Goal: Task Accomplishment & Management: Complete application form

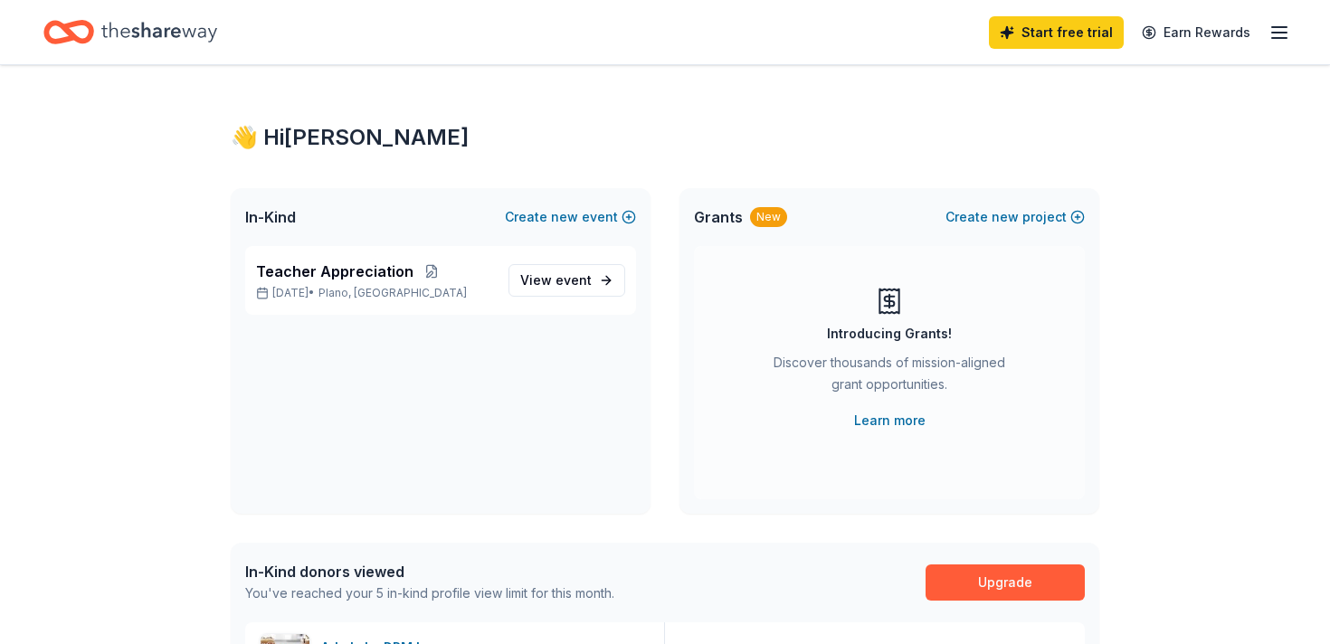
scroll to position [392, 0]
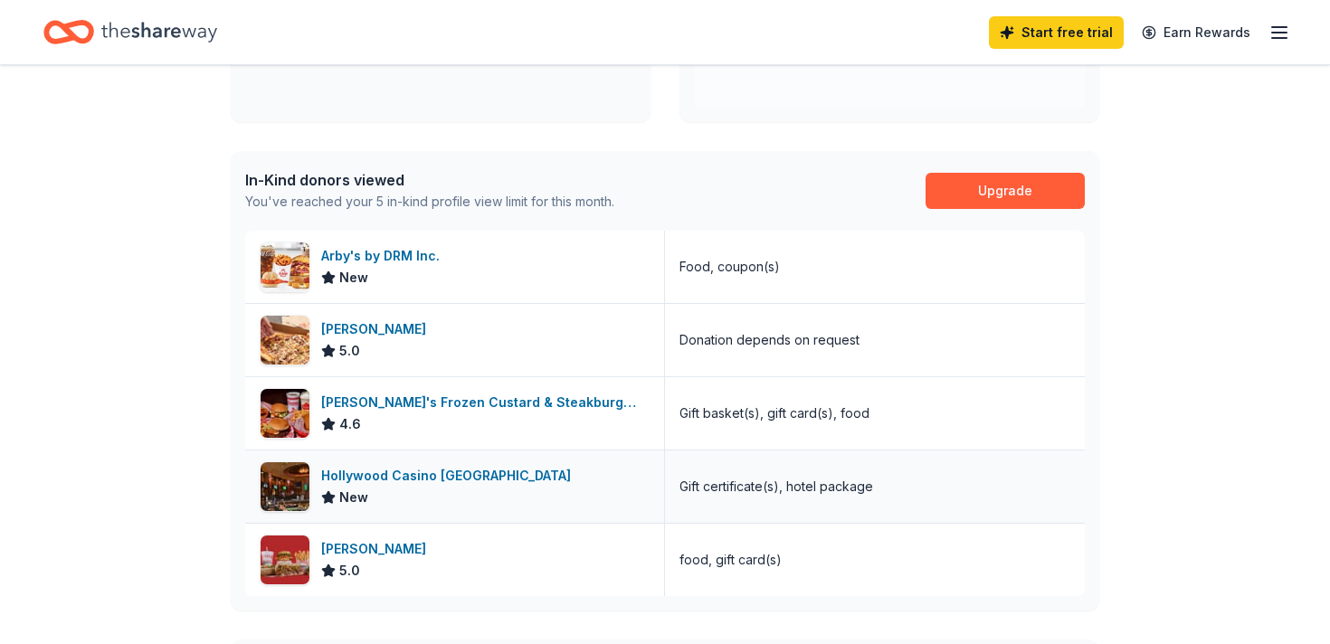
click at [385, 482] on div "Hollywood Casino [GEOGRAPHIC_DATA]" at bounding box center [449, 476] width 257 height 22
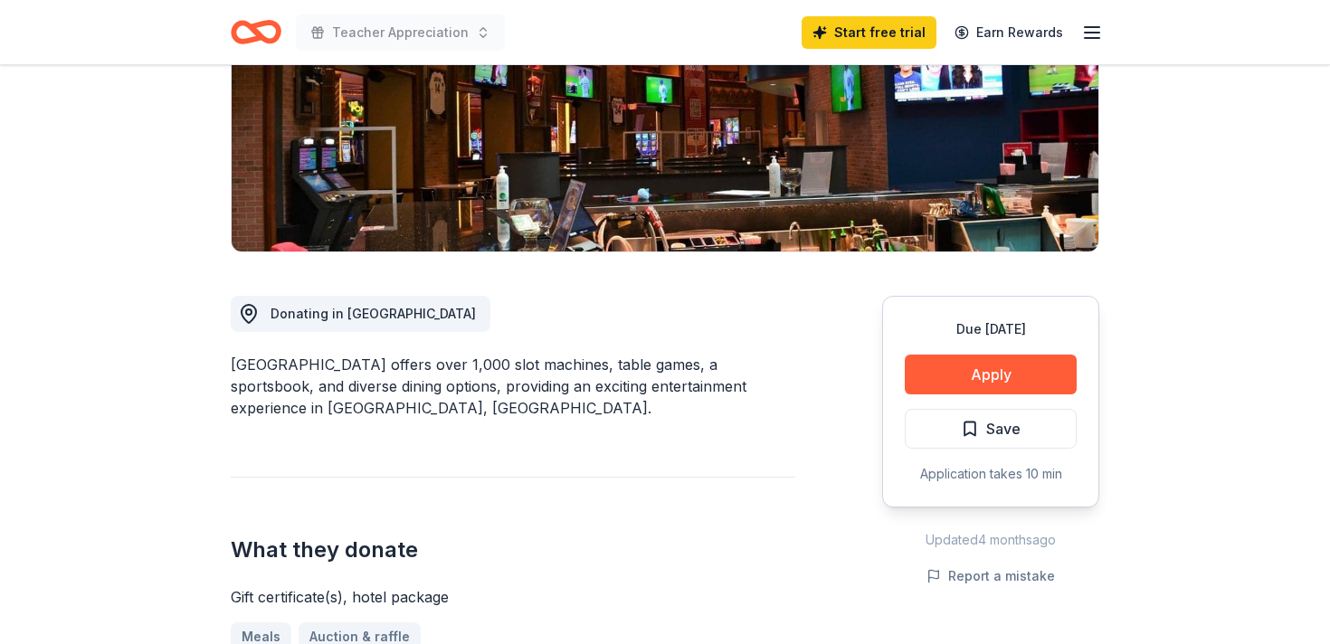
scroll to position [297, 0]
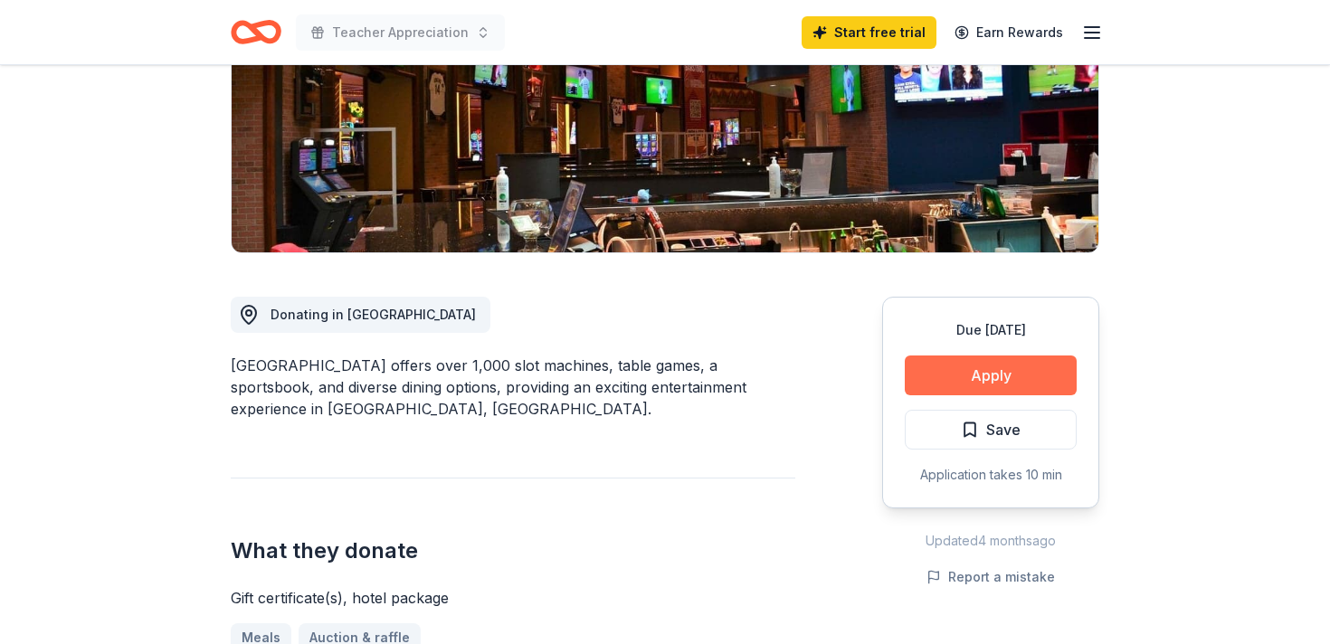
click at [977, 384] on button "Apply" at bounding box center [991, 376] width 172 height 40
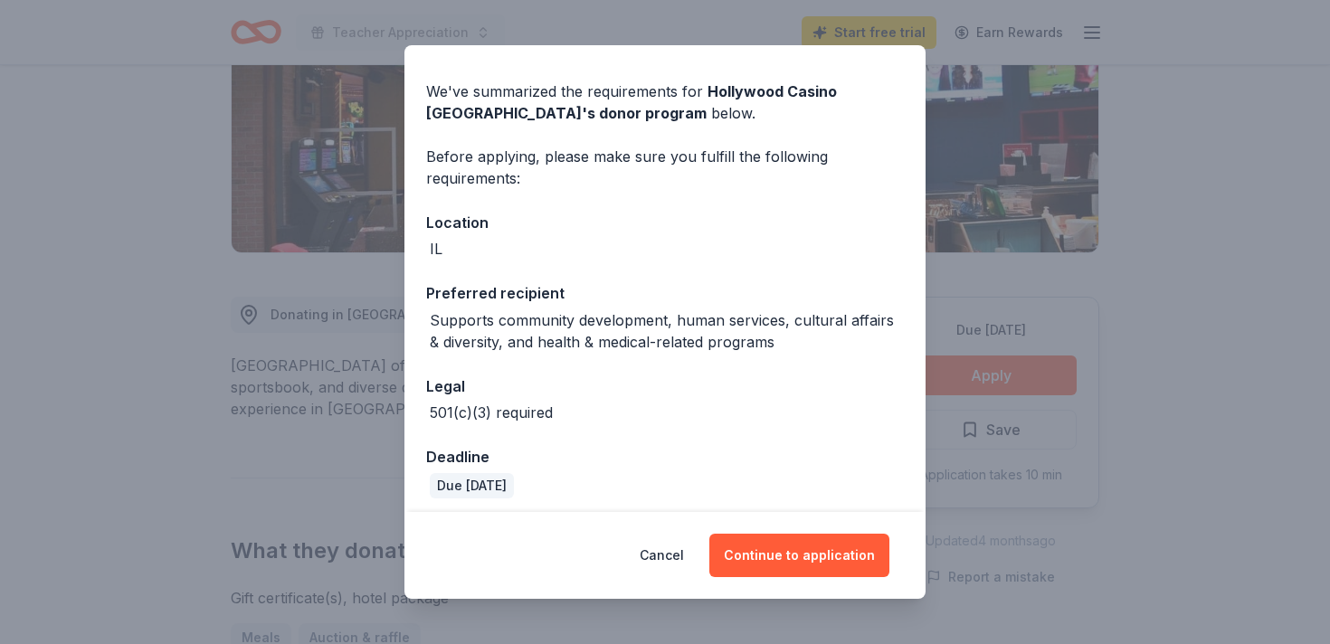
scroll to position [60, 0]
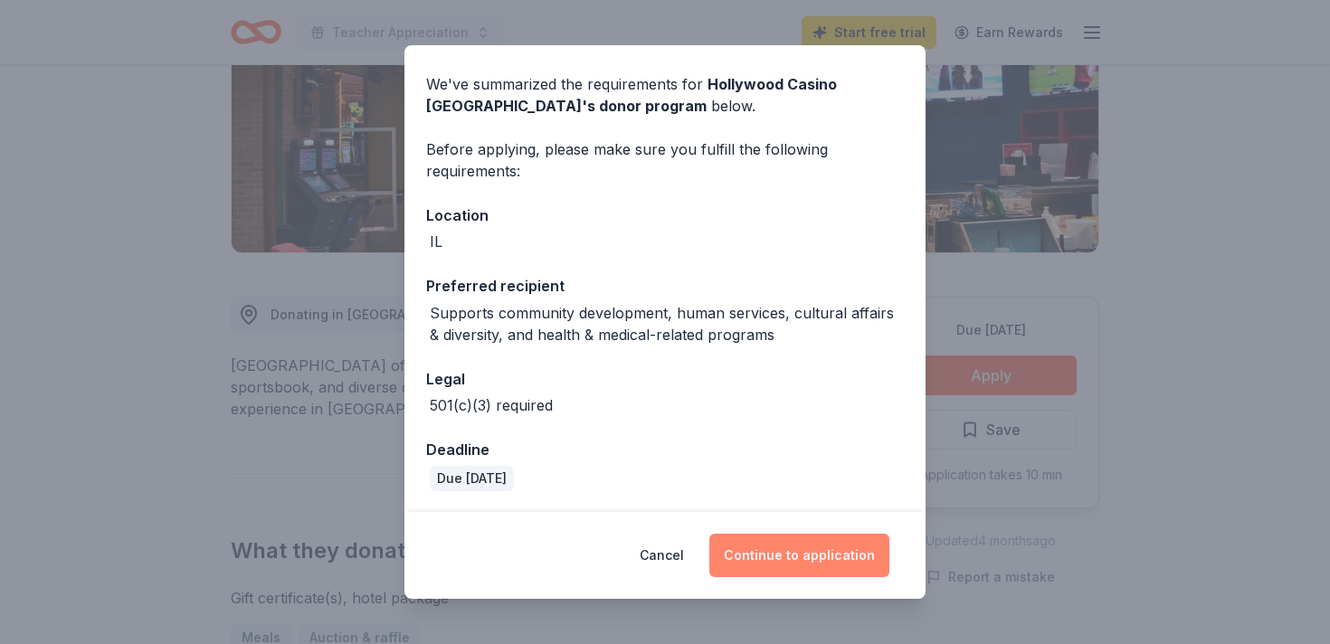
click at [797, 555] on button "Continue to application" at bounding box center [799, 555] width 180 height 43
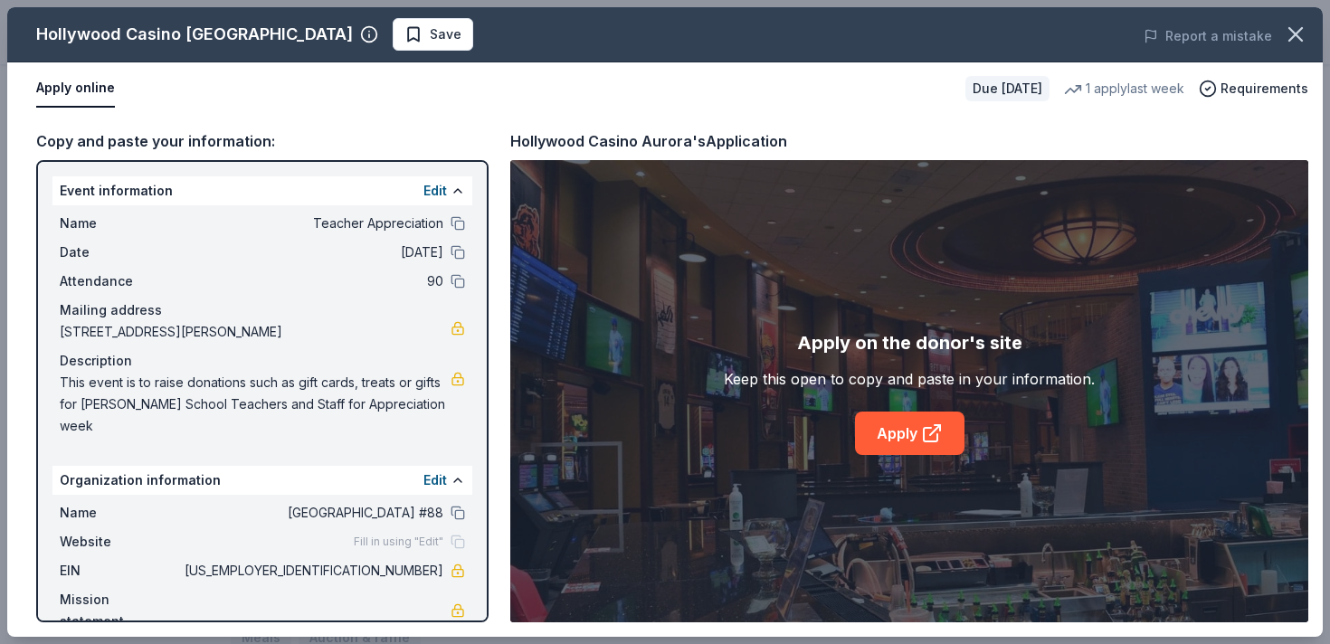
scroll to position [12, 0]
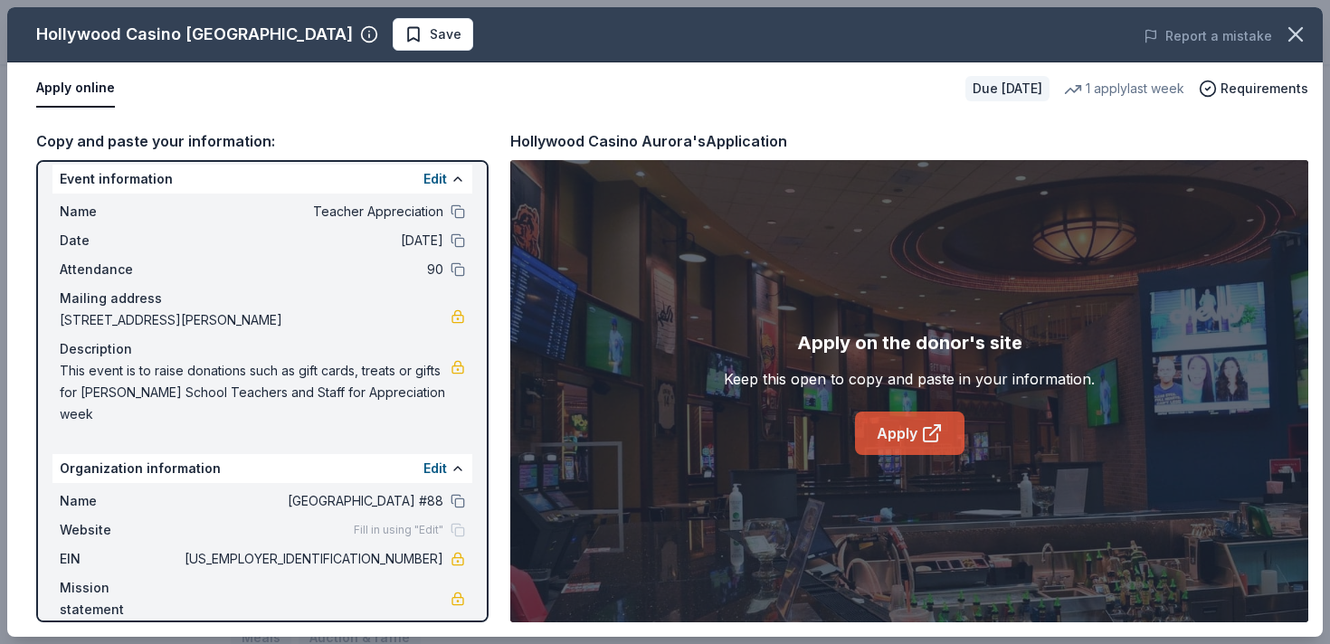
click at [906, 431] on link "Apply" at bounding box center [909, 433] width 109 height 43
